Goal: Transaction & Acquisition: Purchase product/service

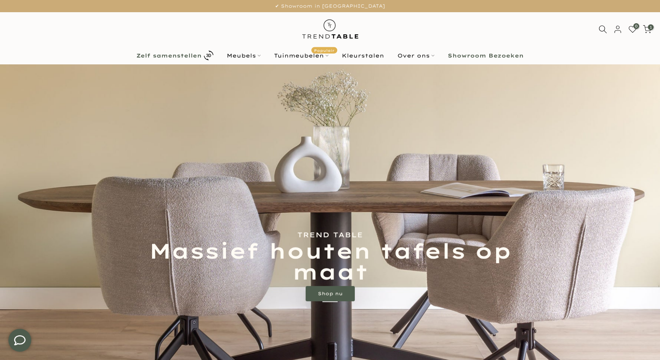
click at [190, 53] on b "Zelf samenstellen" at bounding box center [168, 55] width 65 height 5
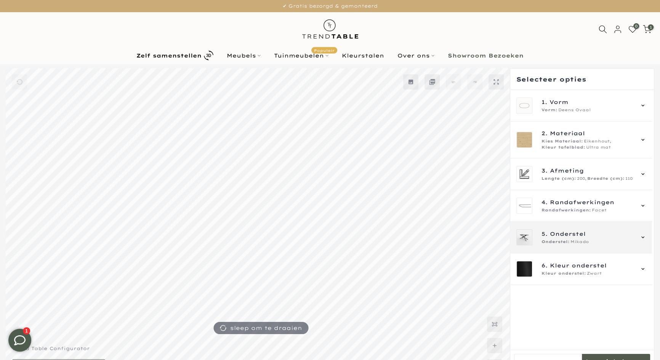
click at [643, 237] on icon at bounding box center [643, 237] width 6 height 6
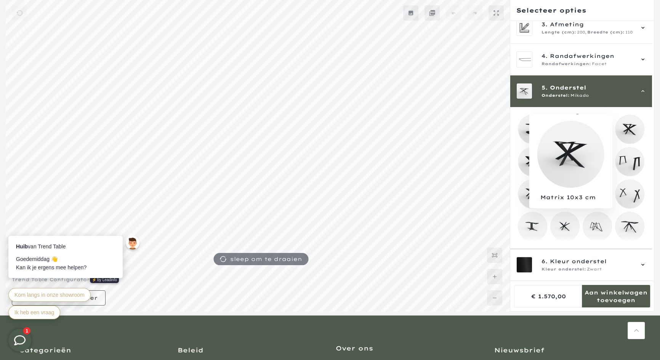
click at [632, 126] on mmq-loader at bounding box center [630, 129] width 29 height 29
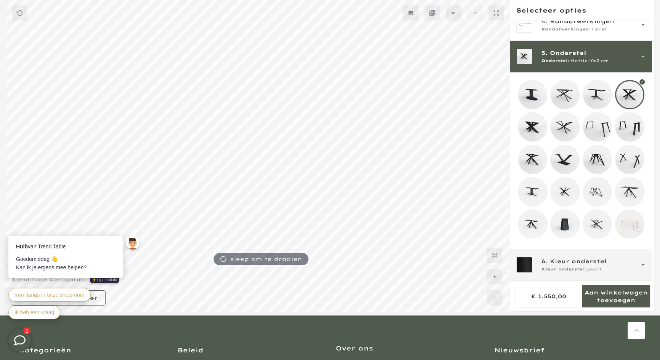
click at [643, 264] on icon at bounding box center [643, 265] width 6 height 6
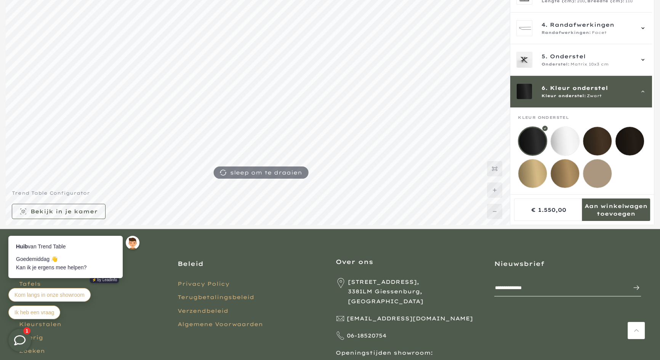
scroll to position [161, 0]
